Goal: Task Accomplishment & Management: Complete application form

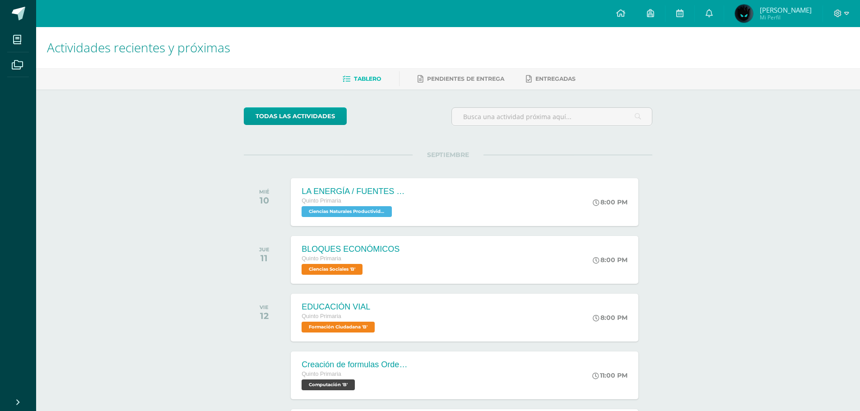
scroll to position [560, 0]
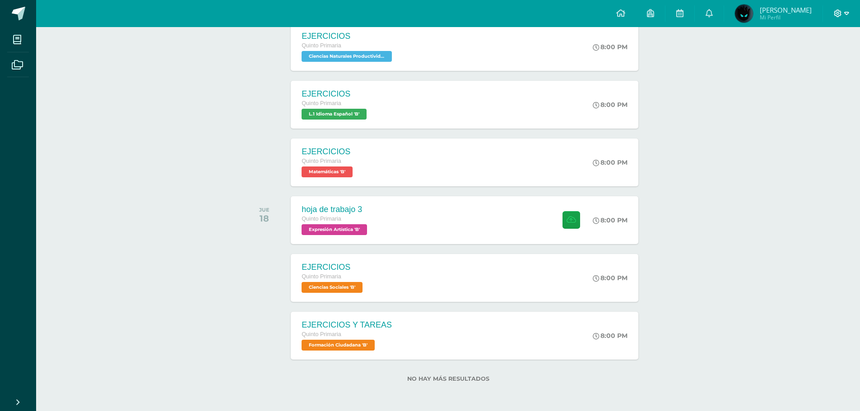
click at [836, 17] on span at bounding box center [841, 14] width 15 height 10
click at [827, 58] on span "Cerrar sesión" at bounding box center [818, 61] width 41 height 9
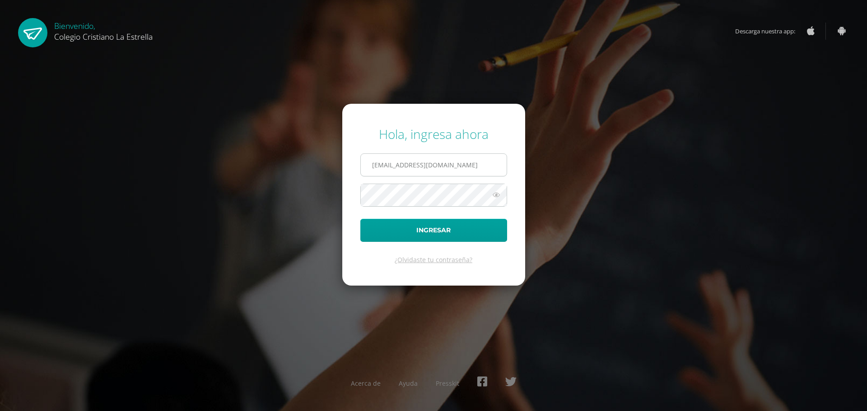
click at [439, 163] on input "62@laestrella.edu.gt" at bounding box center [434, 165] width 146 height 22
type input "95@laestrella.edu.gt"
click at [427, 228] on button "Ingresar" at bounding box center [433, 230] width 147 height 23
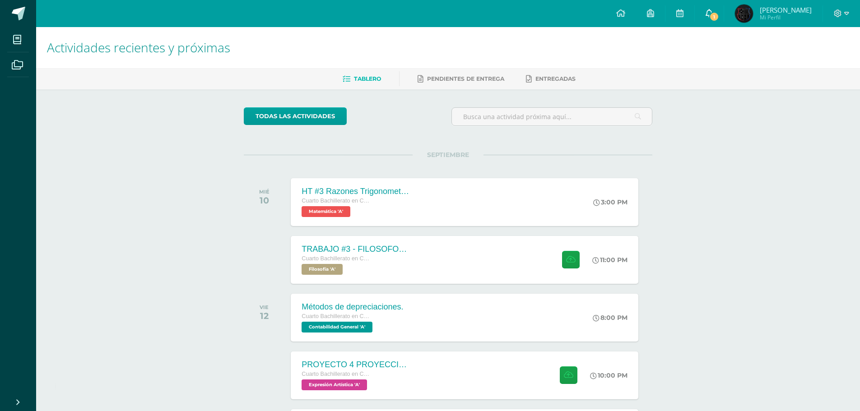
click at [715, 16] on span "1" at bounding box center [715, 17] width 10 height 10
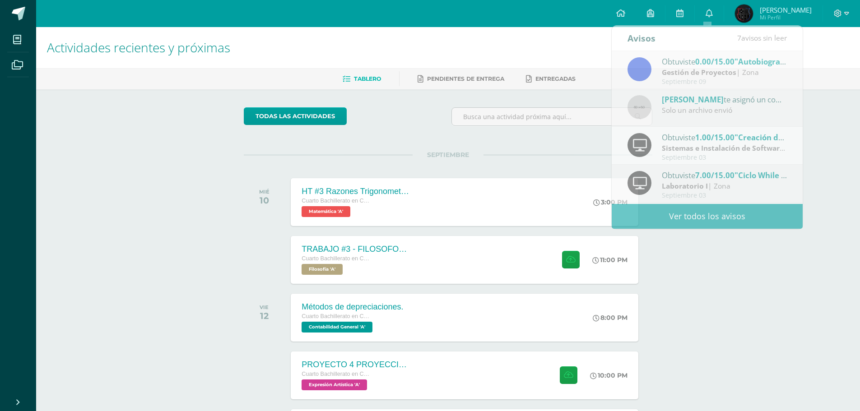
click at [746, 243] on div "Actividades recientes y próximas Tablero Pendientes de entrega Entregadas todas…" at bounding box center [448, 299] width 824 height 545
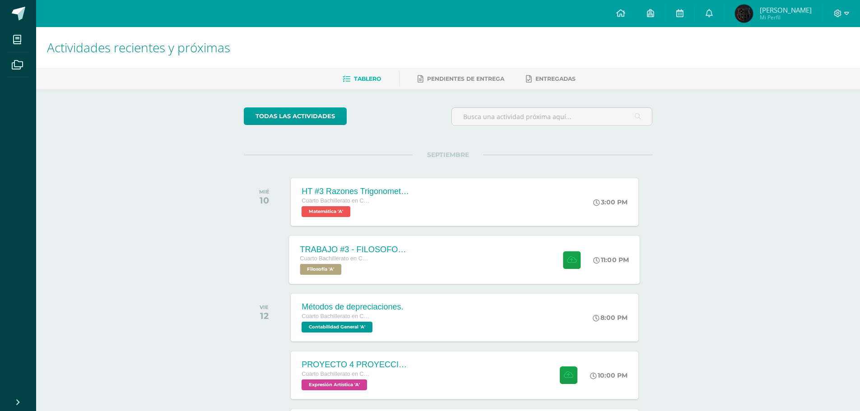
click at [522, 250] on div "TRABAJO #3 - FILOSOFOS GUATEMALTECOS Cuarto Bachillerato en CCLL con Orientació…" at bounding box center [465, 260] width 351 height 48
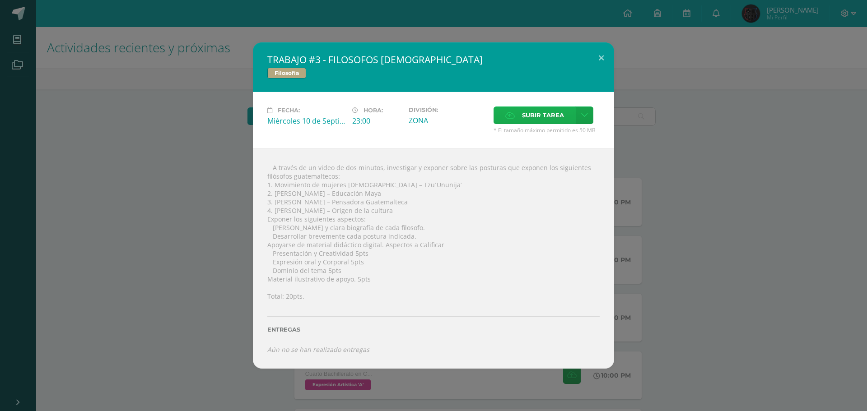
click at [514, 117] on icon at bounding box center [509, 115] width 9 height 6
click at [0, 0] on input "Subir tarea" at bounding box center [0, 0] width 0 height 0
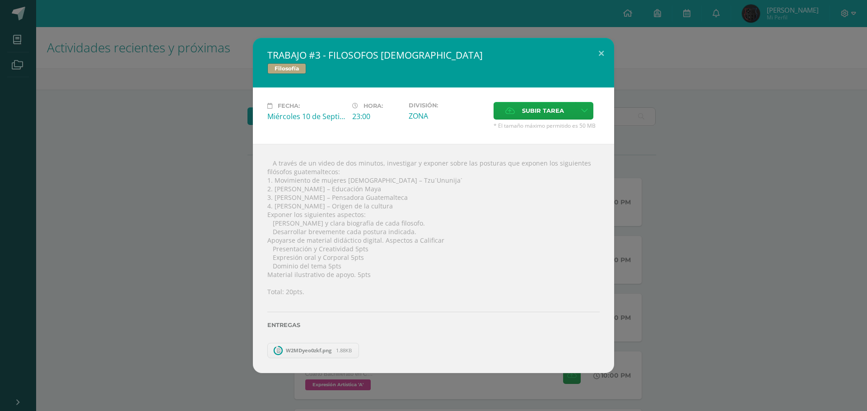
click at [349, 353] on span "1.88KB" at bounding box center [344, 350] width 16 height 7
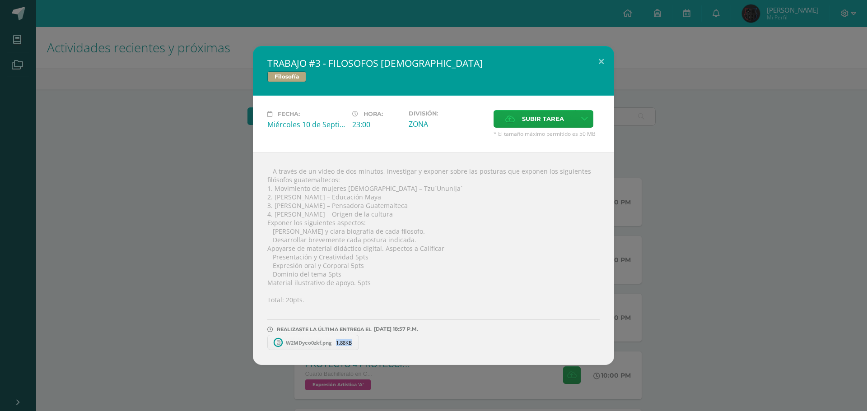
drag, startPoint x: 294, startPoint y: 347, endPoint x: 277, endPoint y: 339, distance: 18.2
drag, startPoint x: 277, startPoint y: 339, endPoint x: 291, endPoint y: 341, distance: 14.2
drag, startPoint x: 291, startPoint y: 341, endPoint x: 323, endPoint y: 358, distance: 36.0
click at [323, 358] on div " A través de un video de dos minutos, investigar y exponer sobre las posturas …" at bounding box center [433, 258] width 361 height 213
click at [362, 344] on icon at bounding box center [360, 343] width 4 height 6
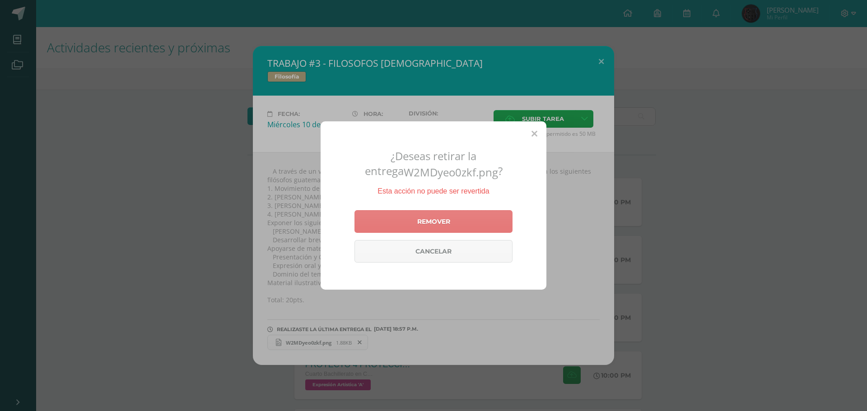
click at [417, 226] on link "Remover" at bounding box center [434, 221] width 158 height 23
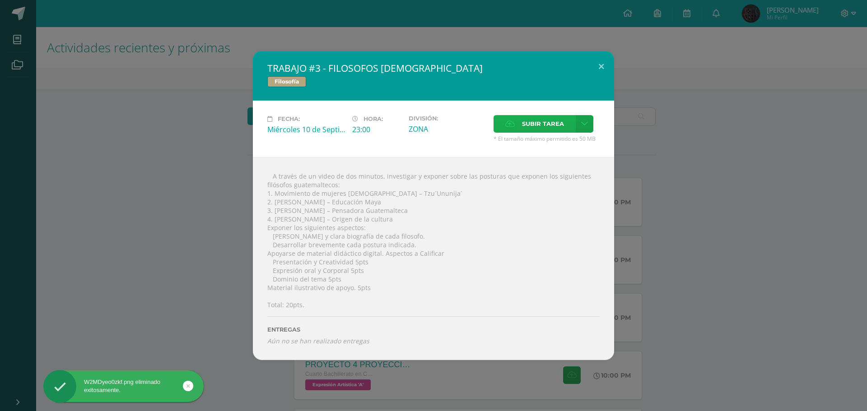
click at [512, 126] on icon at bounding box center [509, 124] width 9 height 6
click at [0, 0] on input "Subir tarea" at bounding box center [0, 0] width 0 height 0
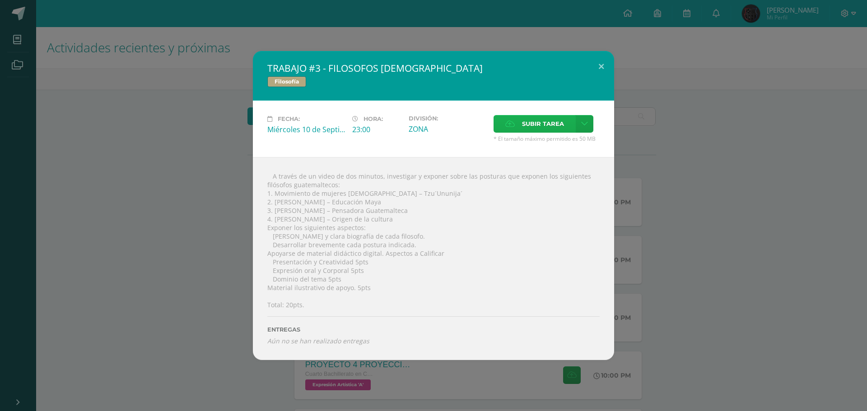
click at [547, 118] on span "Subir tarea" at bounding box center [543, 124] width 42 height 17
click at [0, 0] on input "Subir tarea" at bounding box center [0, 0] width 0 height 0
click at [517, 119] on label "Subir tarea" at bounding box center [535, 124] width 82 height 18
click at [0, 0] on input "Subir tarea" at bounding box center [0, 0] width 0 height 0
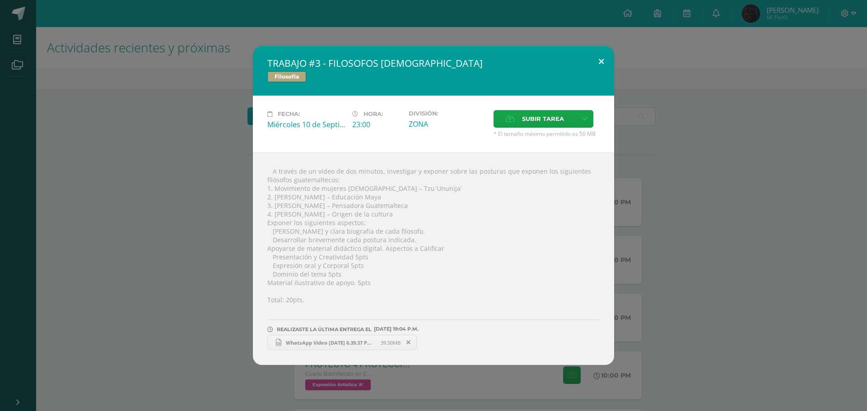
click at [594, 61] on button at bounding box center [602, 61] width 26 height 31
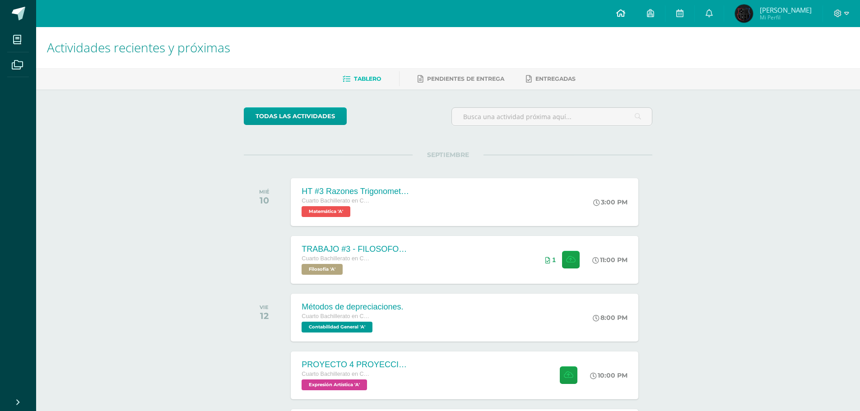
click at [627, 15] on link at bounding box center [621, 13] width 31 height 27
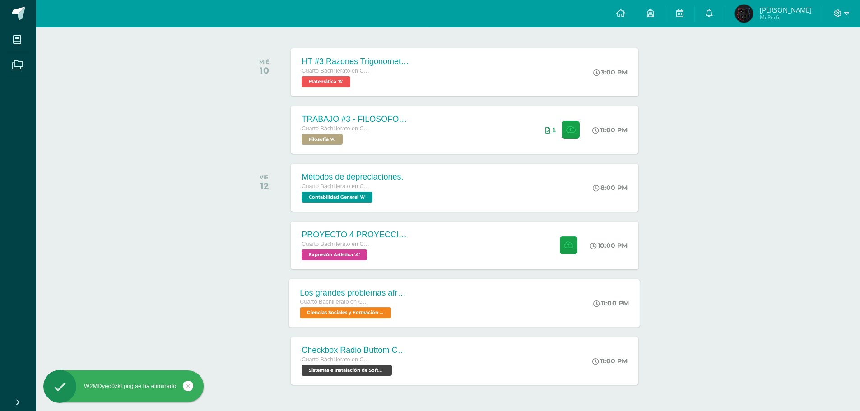
scroll to position [161, 0]
